Goal: Task Accomplishment & Management: Manage account settings

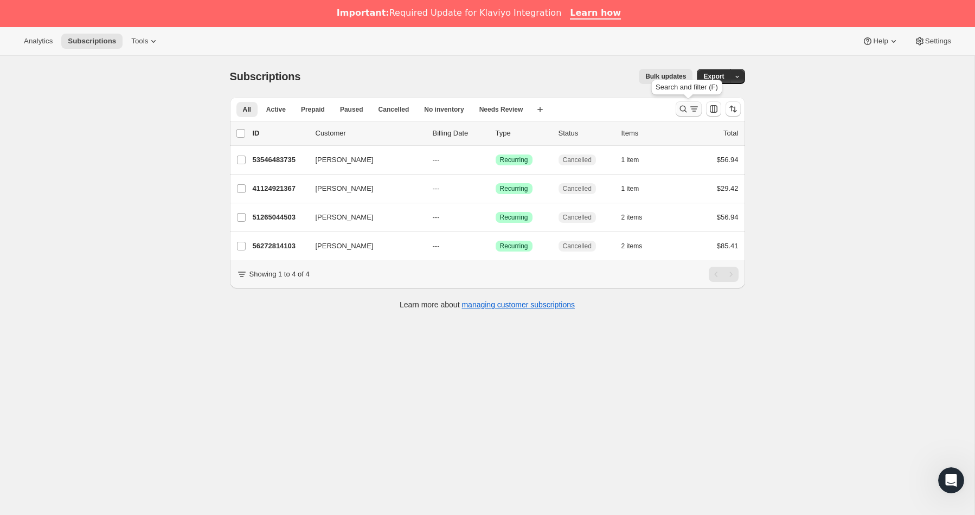
click at [678, 104] on button "Search and filter results" at bounding box center [689, 108] width 26 height 15
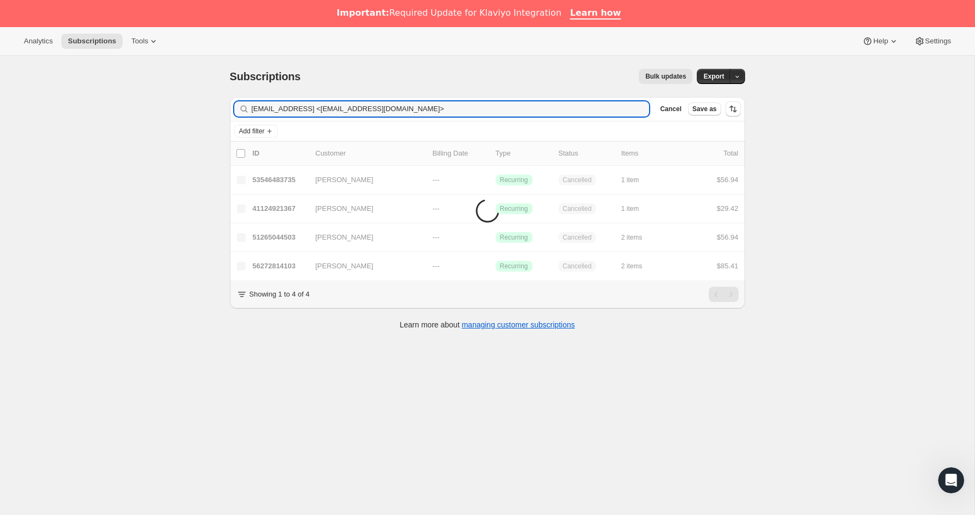
drag, startPoint x: 447, startPoint y: 110, endPoint x: 160, endPoint y: 94, distance: 287.3
click at [155, 92] on div "Subscriptions. This page is ready Subscriptions Bulk updates More actions Bulk …" at bounding box center [487, 313] width 975 height 515
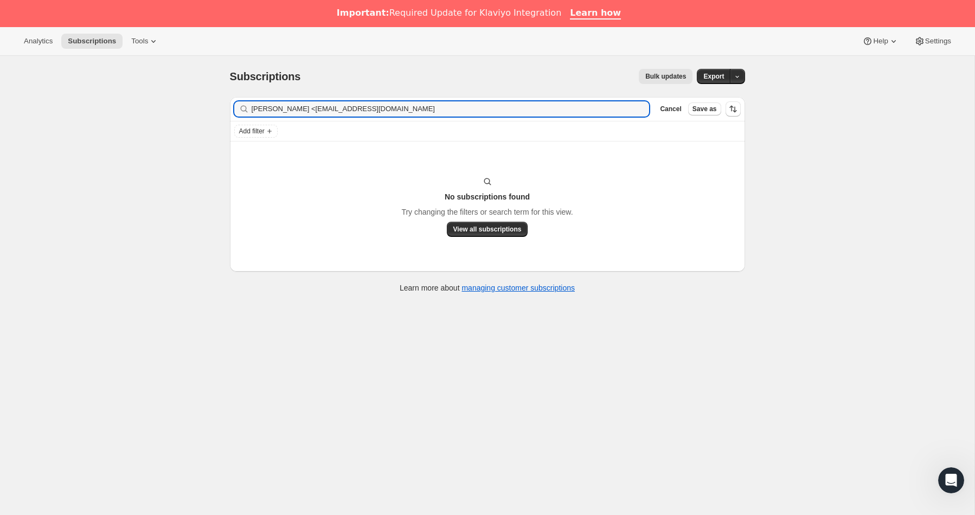
drag, startPoint x: 272, startPoint y: 109, endPoint x: 212, endPoint y: 107, distance: 60.8
click at [212, 107] on div "Subscriptions. This page is ready Subscriptions Bulk updates More actions Bulk …" at bounding box center [487, 313] width 975 height 515
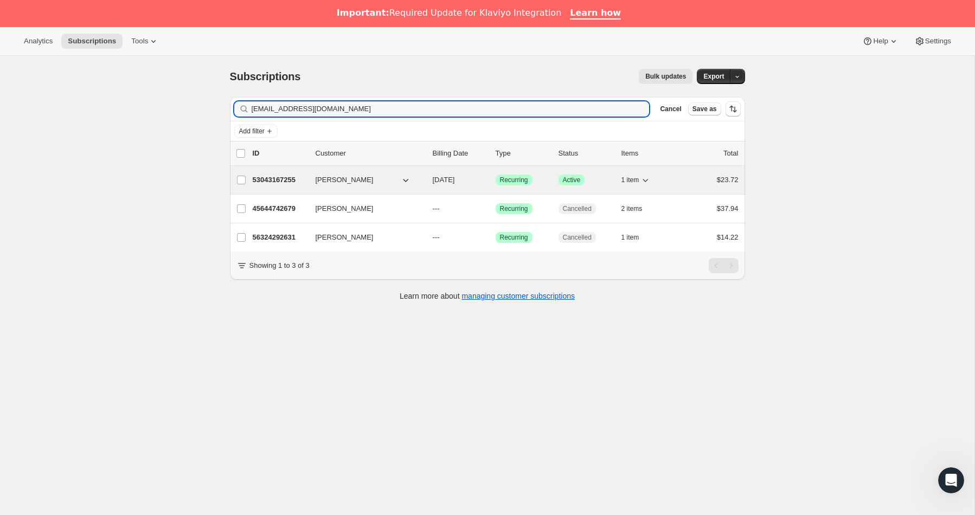
type input "[EMAIL_ADDRESS][DOMAIN_NAME]"
click at [291, 179] on p "53043167255" at bounding box center [280, 180] width 54 height 11
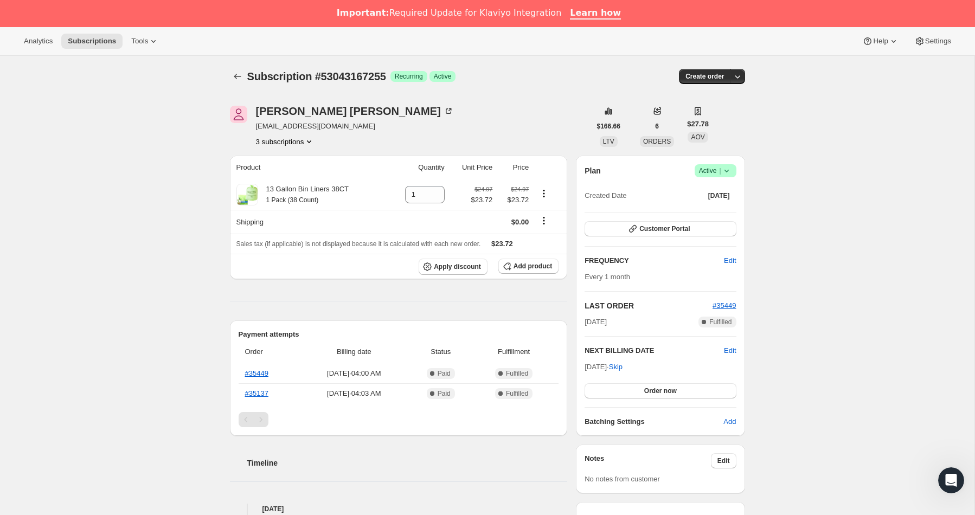
click at [729, 170] on icon at bounding box center [726, 170] width 11 height 11
click at [695, 214] on span "Cancel subscription" at bounding box center [712, 211] width 61 height 11
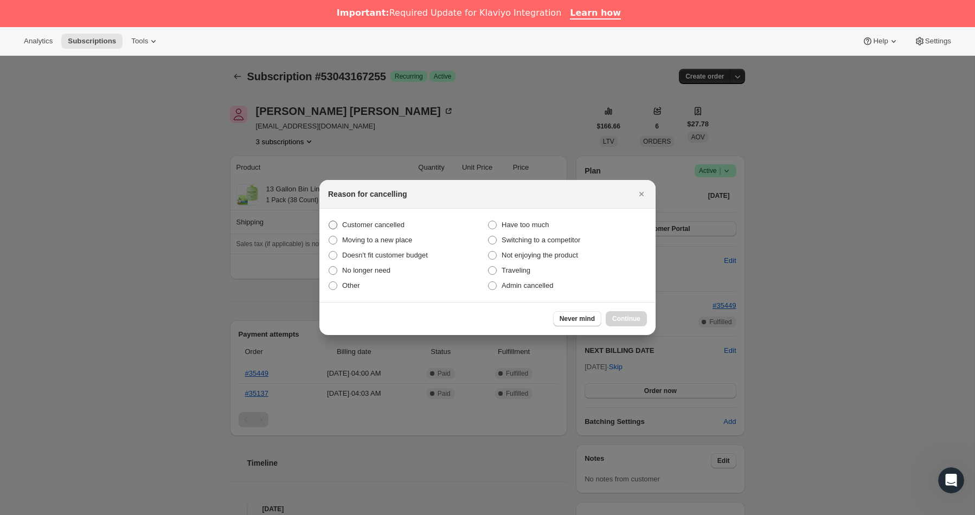
click at [382, 221] on span "Customer cancelled" at bounding box center [373, 225] width 62 height 8
click at [329, 221] on input "Customer cancelled" at bounding box center [329, 221] width 1 height 1
radio input "true"
click at [629, 324] on button "Continue" at bounding box center [626, 318] width 41 height 15
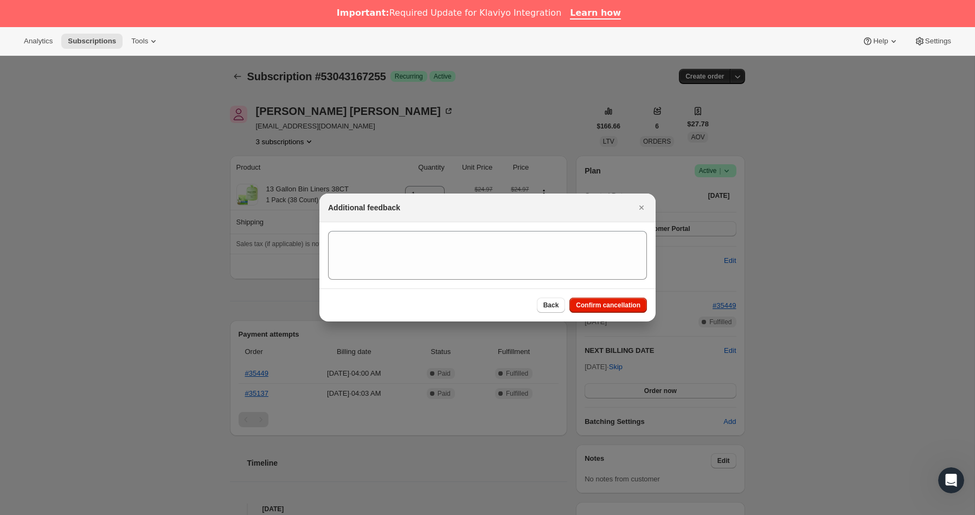
scroll to position [1, 0]
drag, startPoint x: 585, startPoint y: 305, endPoint x: 364, endPoint y: 166, distance: 260.5
click at [585, 305] on span "Confirm cancellation" at bounding box center [608, 305] width 65 height 9
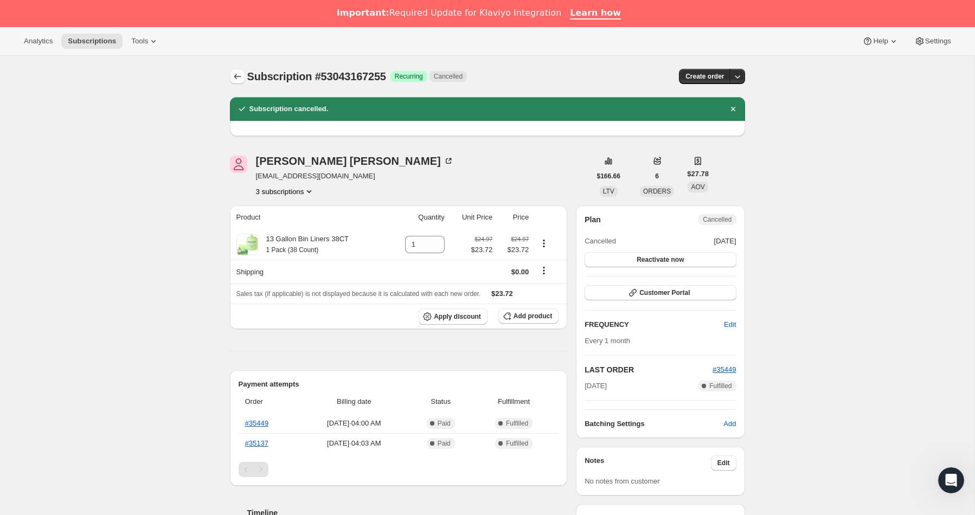
click at [240, 75] on icon "Subscriptions" at bounding box center [237, 76] width 11 height 11
